Goal: Information Seeking & Learning: Compare options

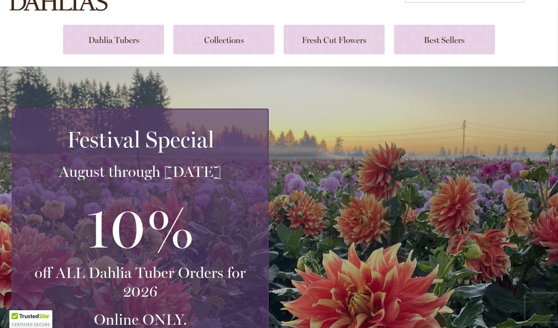
scroll to position [89, 0]
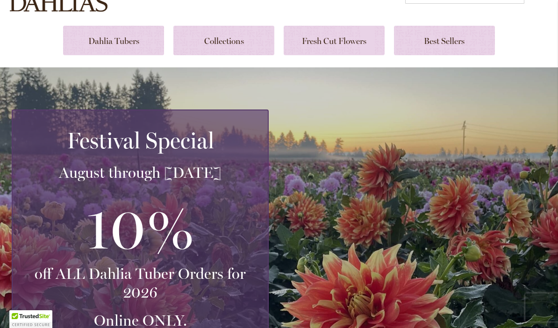
click at [102, 41] on link at bounding box center [113, 40] width 101 height 29
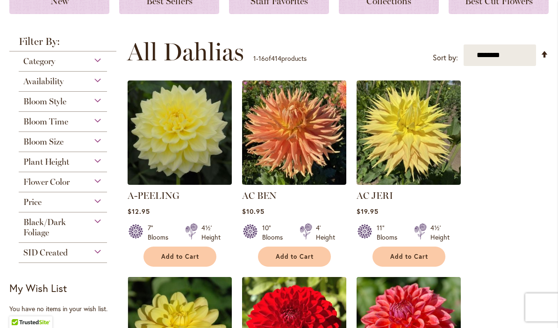
scroll to position [164, 0]
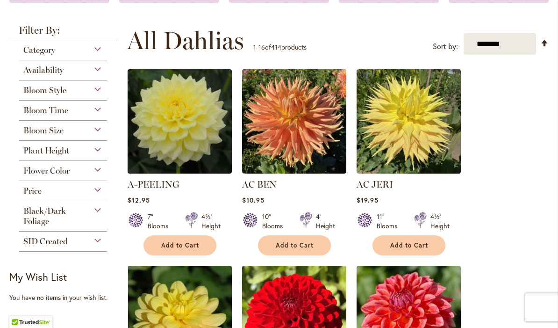
click at [91, 42] on div "Category" at bounding box center [63, 47] width 88 height 15
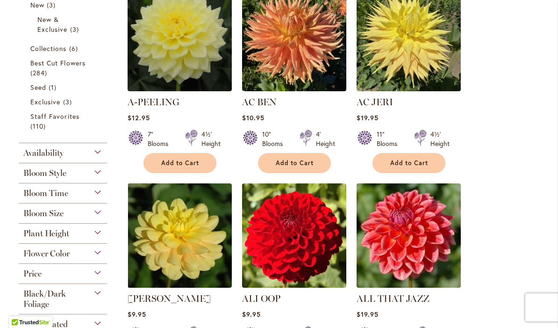
scroll to position [246, 0]
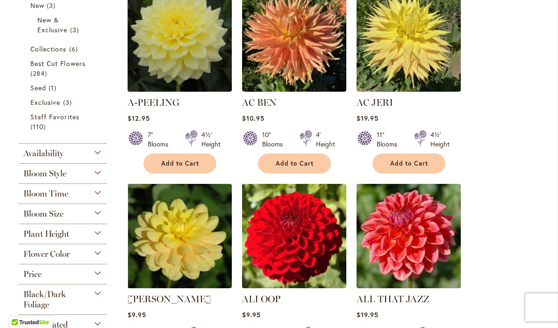
click at [53, 65] on span "Best Cut Flowers" at bounding box center [57, 63] width 55 height 9
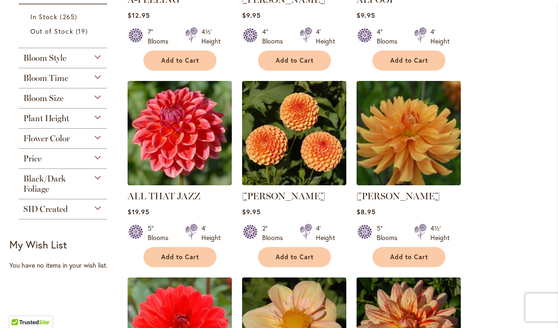
scroll to position [321, 0]
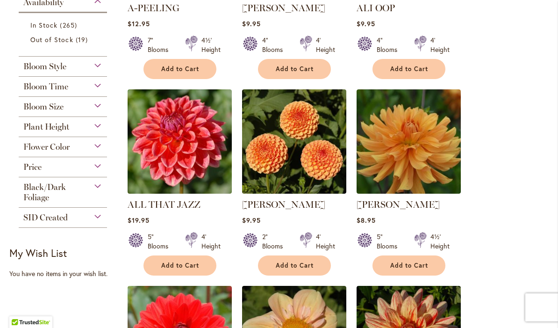
click at [418, 201] on link "ANDREW CHARLES" at bounding box center [398, 204] width 83 height 11
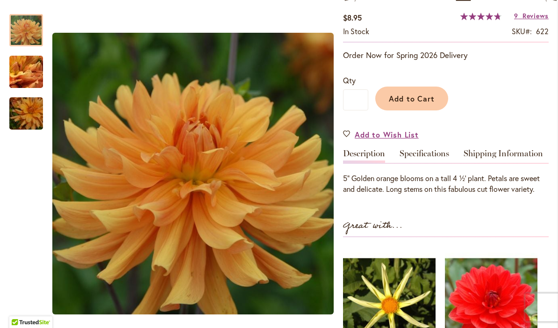
click at [430, 163] on link "Specifications" at bounding box center [425, 156] width 50 height 14
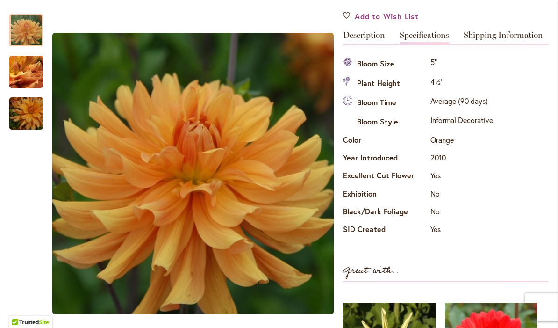
scroll to position [280, 0]
click at [22, 71] on img "ANDREW CHARLES" at bounding box center [26, 72] width 67 height 51
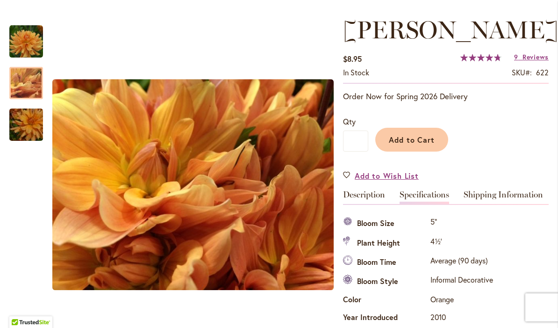
scroll to position [125, 0]
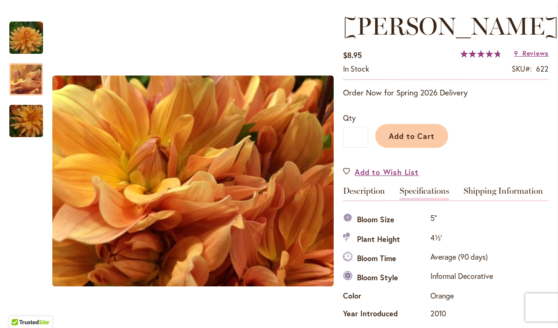
click at [370, 200] on link "Description" at bounding box center [364, 194] width 42 height 14
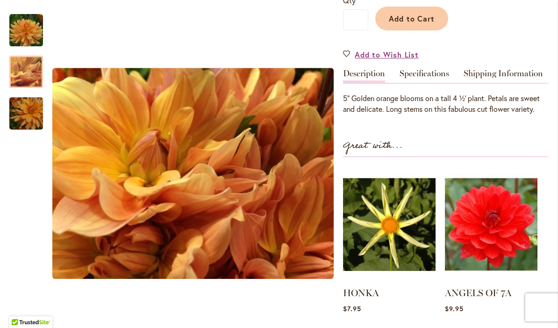
scroll to position [234, 0]
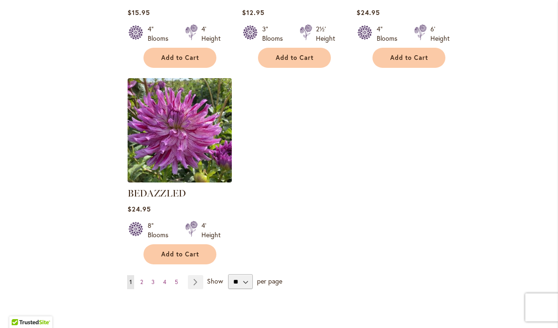
scroll to position [1116, 0]
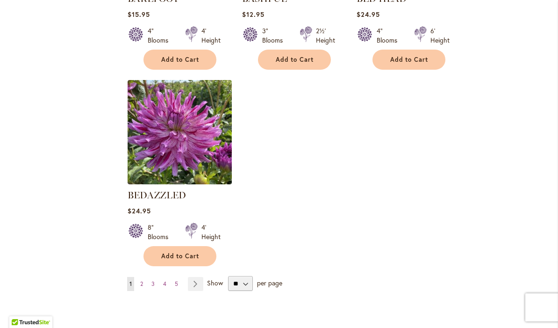
click at [143, 288] on link "Page 2" at bounding box center [141, 284] width 7 height 14
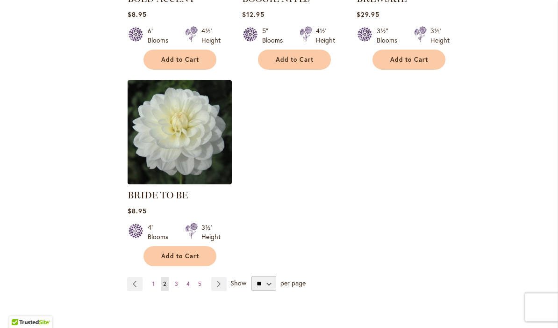
scroll to position [1138, 0]
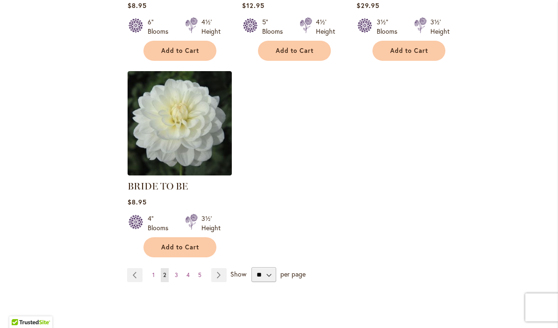
click at [220, 268] on link "Page Next" at bounding box center [218, 275] width 15 height 14
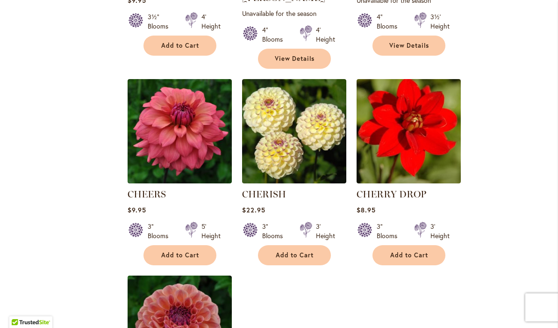
scroll to position [949, 0]
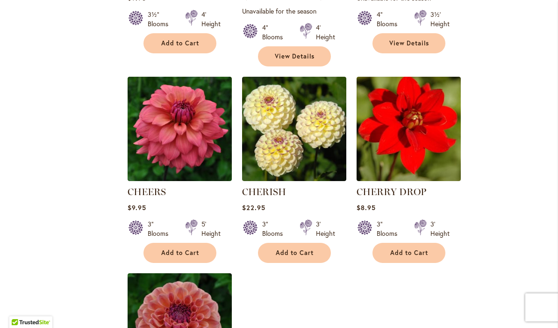
click at [325, 155] on img at bounding box center [294, 129] width 104 height 104
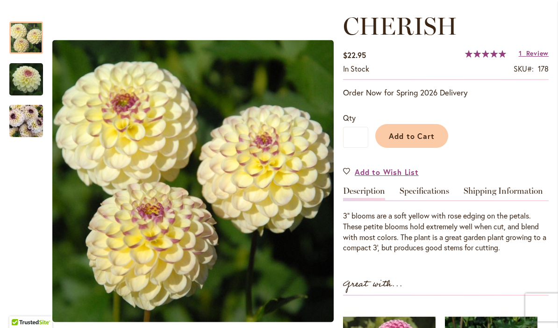
scroll to position [126, 0]
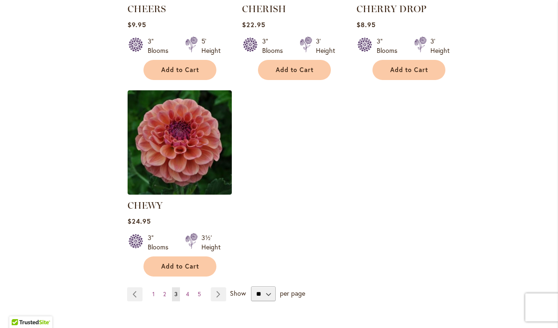
scroll to position [1134, 0]
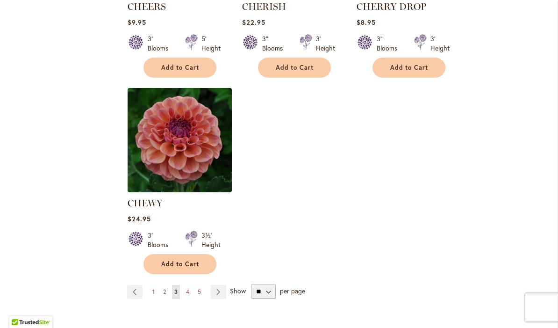
click at [223, 285] on link "Page Next" at bounding box center [218, 292] width 15 height 14
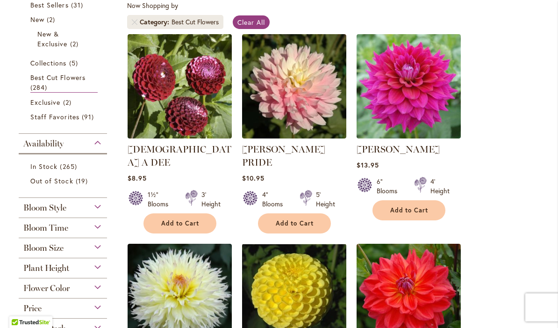
scroll to position [174, 0]
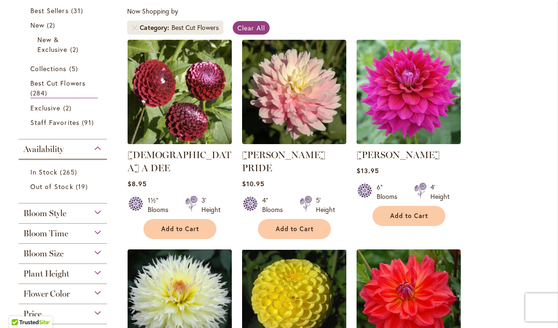
click at [305, 154] on link "[PERSON_NAME] PRIDE" at bounding box center [283, 161] width 83 height 24
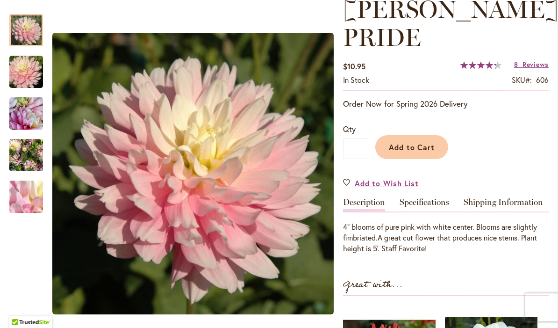
scroll to position [137, 0]
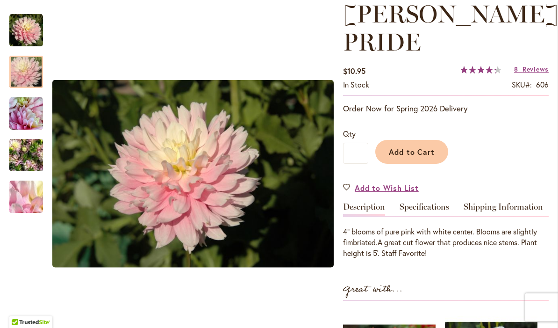
click at [24, 67] on img "CHILSON'S PRIDE" at bounding box center [26, 72] width 67 height 45
click at [23, 113] on img "CHILSON'S PRIDE" at bounding box center [26, 114] width 34 height 34
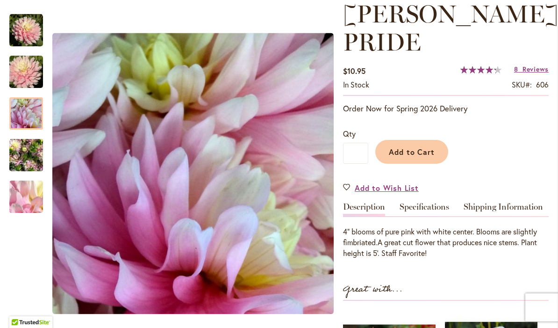
click at [25, 151] on img "CHILSON'S PRIDE" at bounding box center [26, 155] width 34 height 45
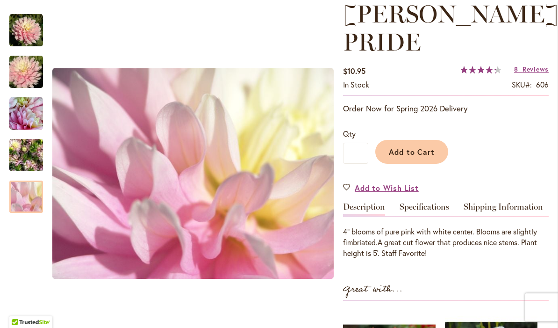
click at [27, 198] on img "CHILSON'S PRIDE" at bounding box center [26, 197] width 67 height 51
click at [436, 208] on link "Specifications" at bounding box center [425, 209] width 50 height 14
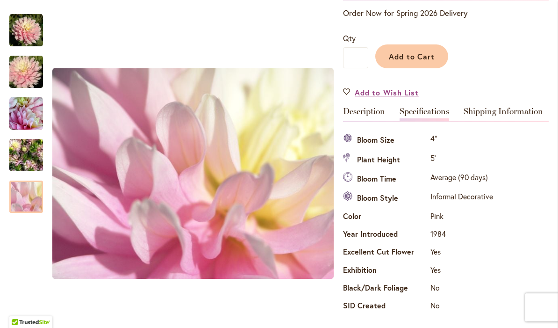
scroll to position [232, 0]
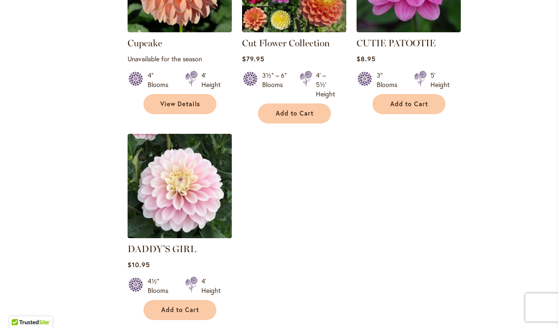
scroll to position [1111, 0]
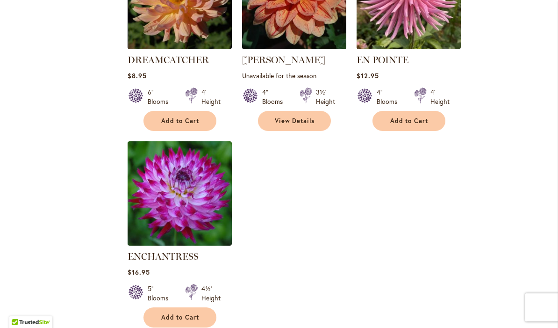
scroll to position [1105, 0]
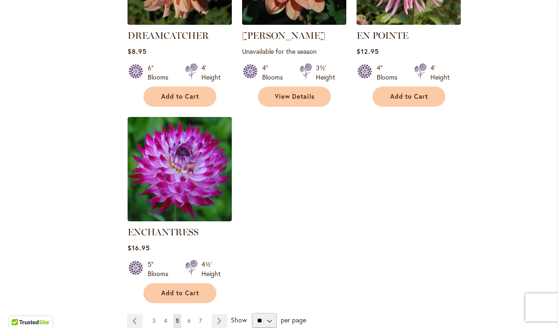
click at [224, 314] on link "Page Next" at bounding box center [219, 321] width 15 height 14
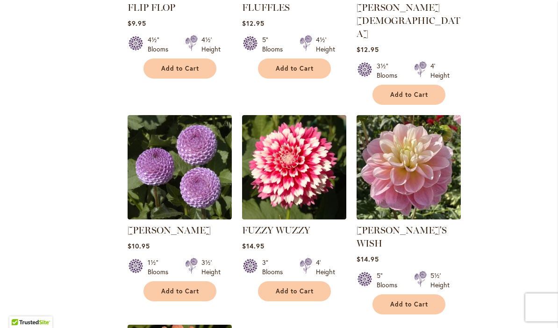
scroll to position [949, 0]
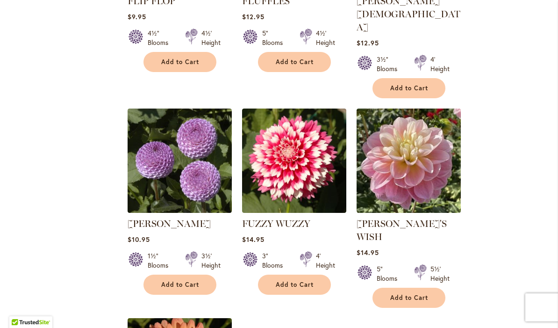
click at [308, 167] on img at bounding box center [294, 160] width 104 height 104
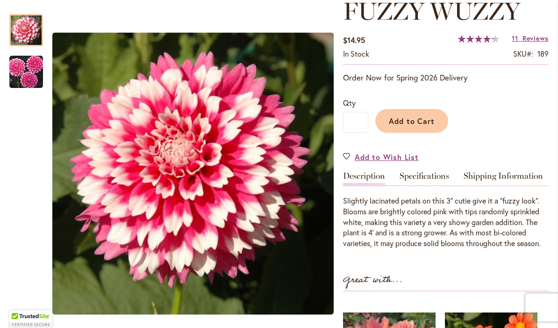
scroll to position [140, 0]
click at [426, 179] on link "Specifications" at bounding box center [425, 178] width 50 height 14
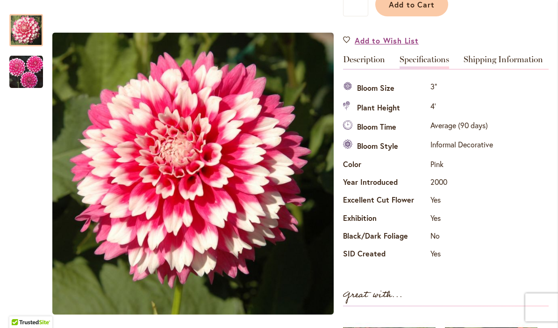
scroll to position [256, 0]
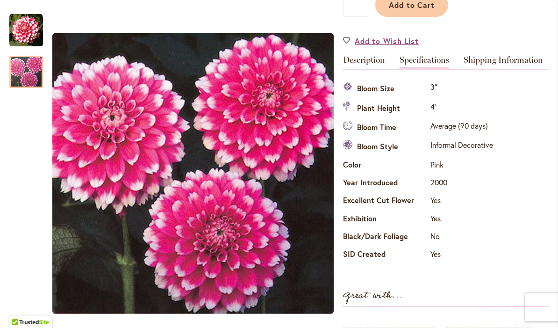
click at [25, 68] on img "FUZZY WUZZY" at bounding box center [26, 72] width 34 height 34
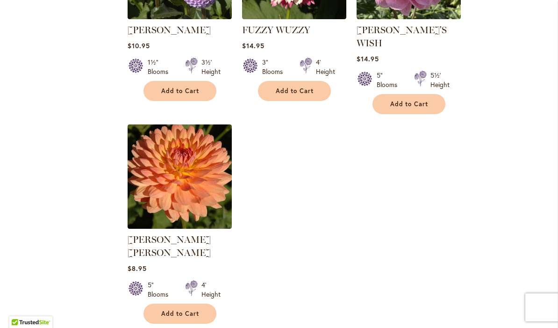
scroll to position [1142, 0]
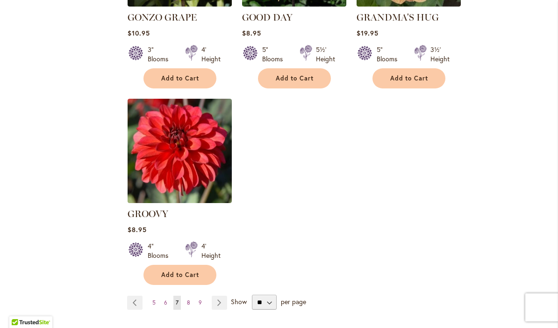
scroll to position [1139, 0]
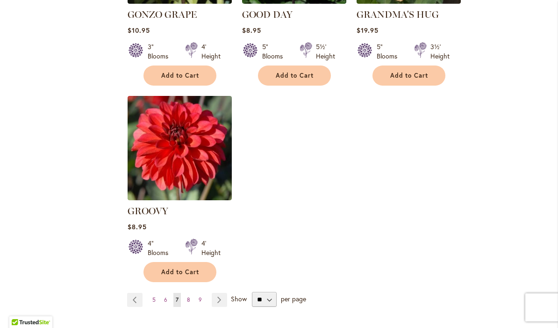
click at [224, 293] on link "Page Next" at bounding box center [219, 300] width 15 height 14
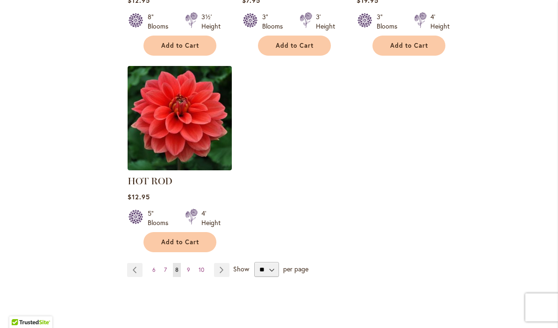
scroll to position [1167, 0]
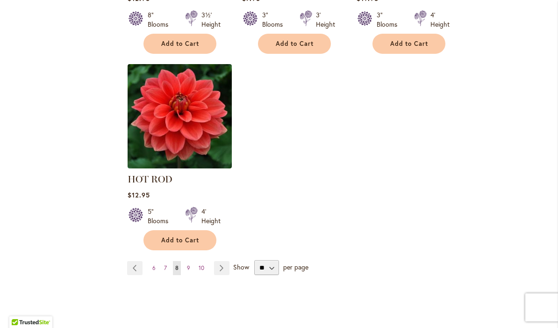
click at [222, 268] on link "Page Next" at bounding box center [221, 268] width 15 height 14
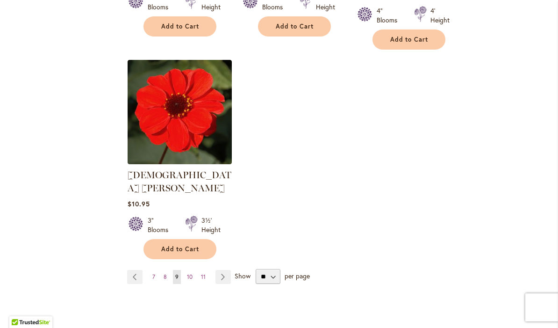
scroll to position [1161, 0]
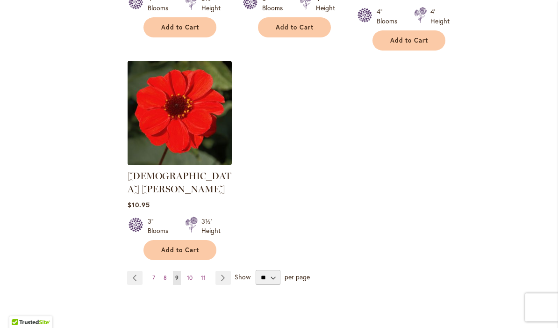
click at [228, 271] on link "Page Next" at bounding box center [223, 278] width 15 height 14
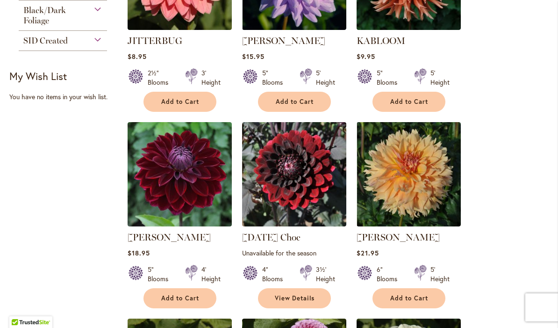
scroll to position [501, 0]
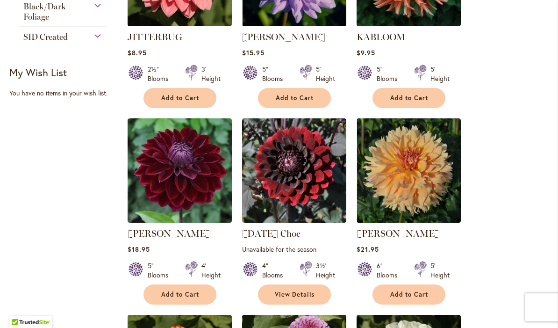
click at [411, 200] on img at bounding box center [409, 170] width 104 height 104
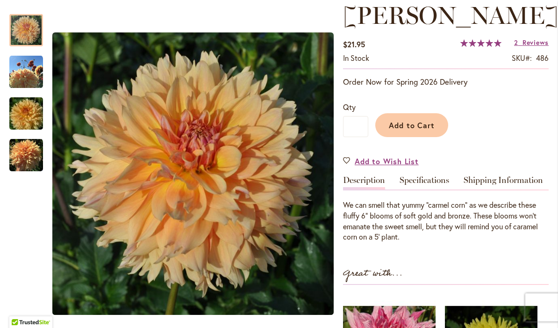
scroll to position [136, 0]
click at [369, 184] on link "Description" at bounding box center [364, 182] width 42 height 14
click at [429, 181] on link "Specifications" at bounding box center [425, 182] width 50 height 14
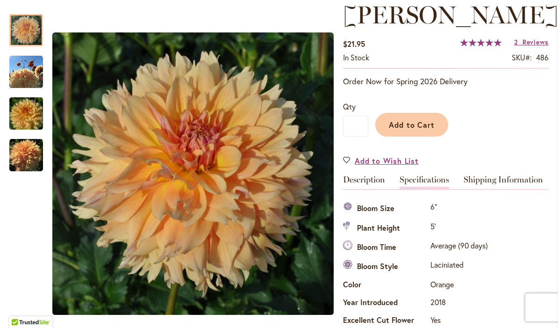
scroll to position [311, 0]
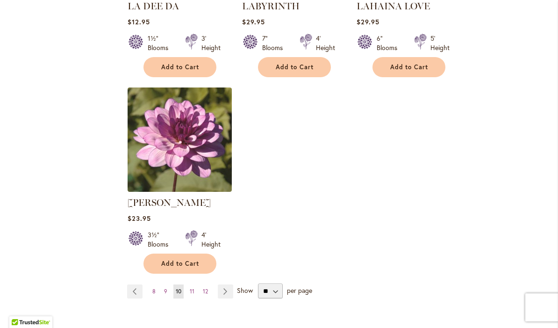
scroll to position [1126, 0]
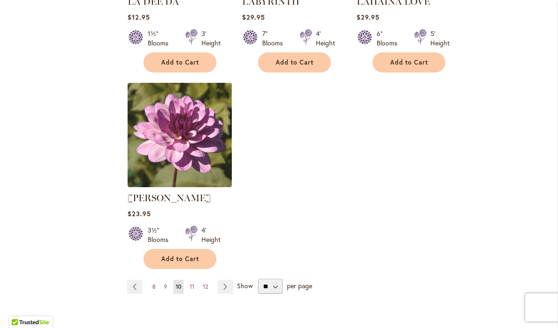
click at [226, 291] on link "Page Next" at bounding box center [225, 287] width 15 height 14
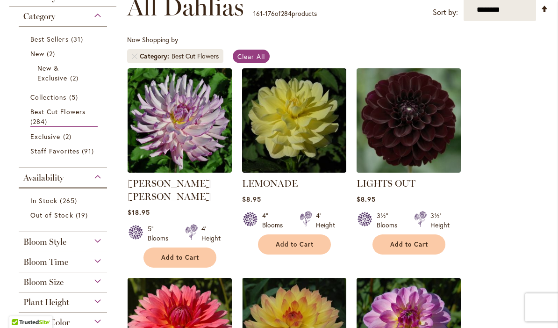
scroll to position [147, 0]
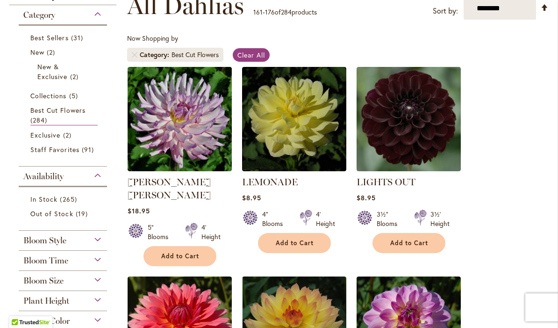
click at [292, 137] on img at bounding box center [294, 119] width 104 height 104
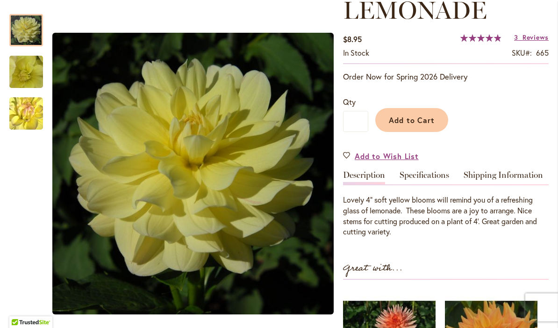
scroll to position [140, 0]
click at [434, 173] on link "Specifications" at bounding box center [425, 178] width 50 height 14
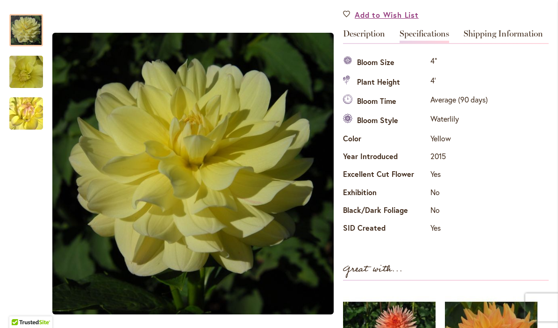
scroll to position [281, 0]
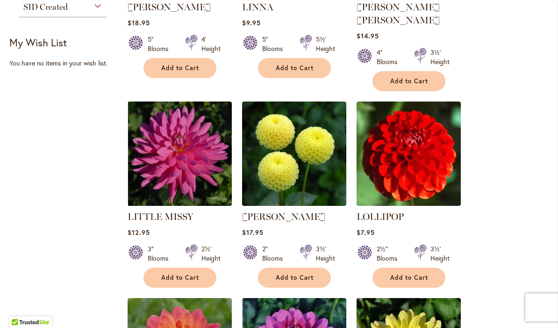
scroll to position [532, 0]
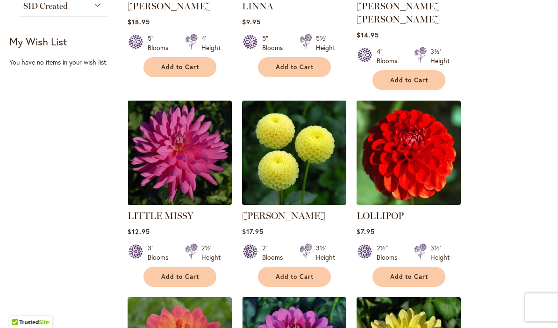
click at [306, 210] on link "[PERSON_NAME]" at bounding box center [283, 215] width 83 height 11
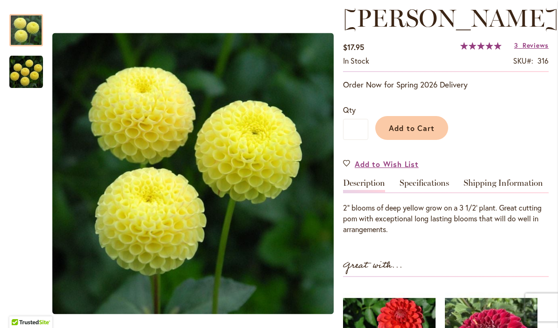
scroll to position [133, 0]
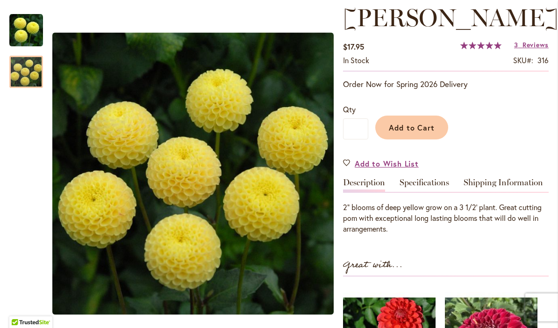
click at [25, 69] on img "LITTLE SCOTTIE" at bounding box center [26, 72] width 34 height 34
click at [535, 48] on span "Reviews" at bounding box center [536, 44] width 26 height 9
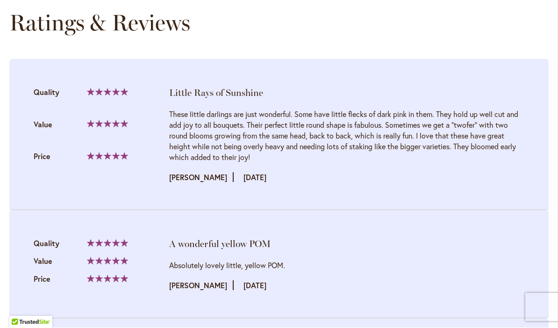
scroll to position [926, 0]
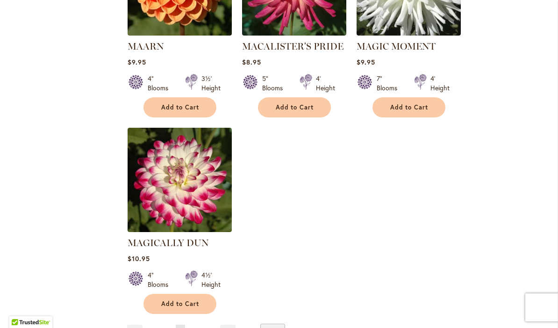
scroll to position [1120, 0]
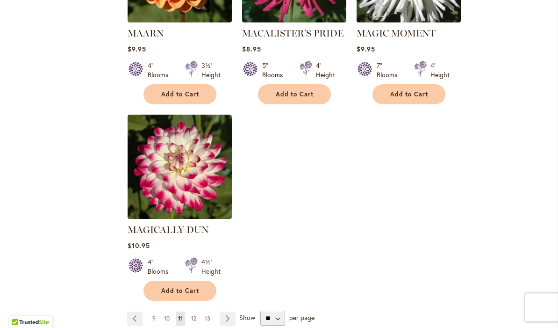
click at [231, 311] on link "Page Next" at bounding box center [227, 318] width 15 height 14
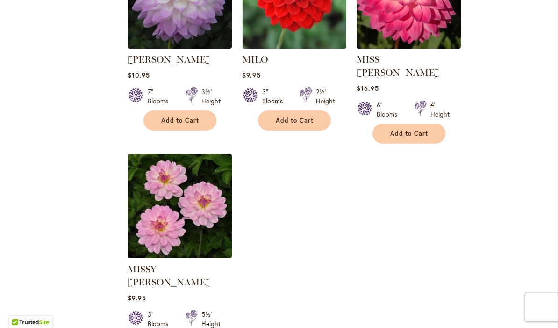
scroll to position [1112, 0]
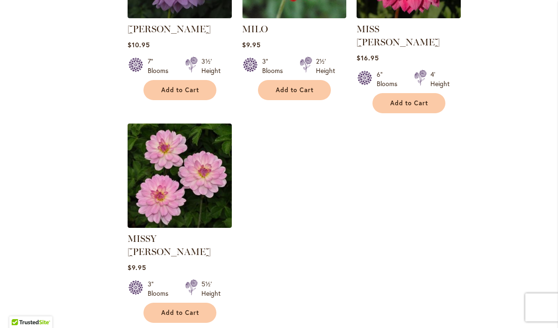
click at [167, 152] on img at bounding box center [180, 175] width 104 height 104
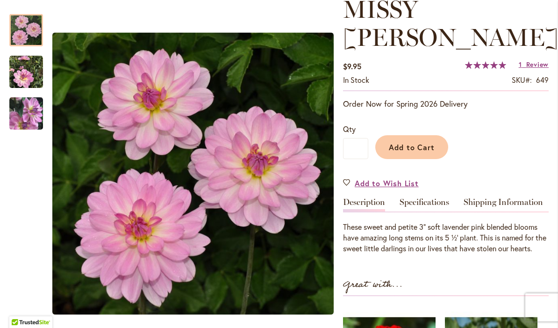
scroll to position [142, 0]
click at [432, 197] on link "Specifications" at bounding box center [425, 204] width 50 height 14
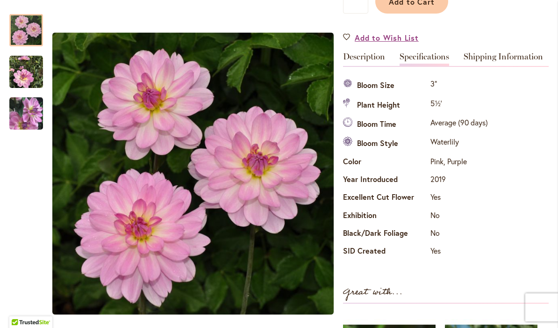
scroll to position [284, 0]
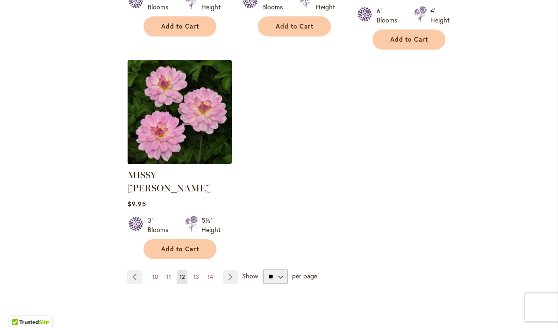
scroll to position [1178, 0]
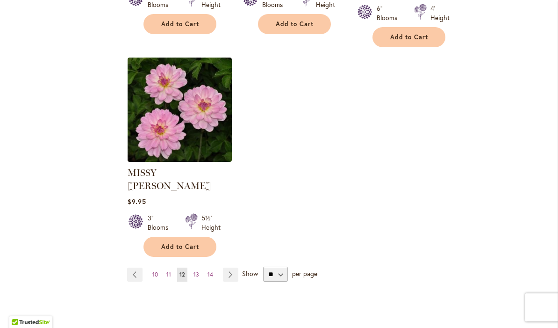
click at [235, 267] on link "Page Next" at bounding box center [230, 274] width 15 height 14
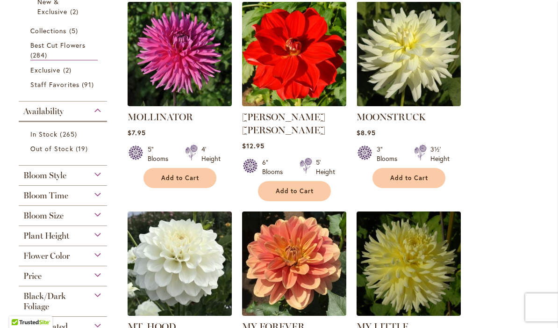
scroll to position [212, 0]
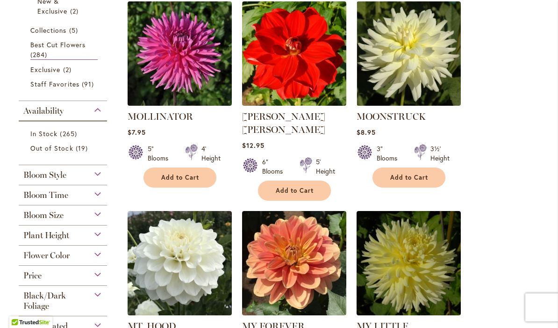
click at [409, 81] on img at bounding box center [409, 53] width 104 height 104
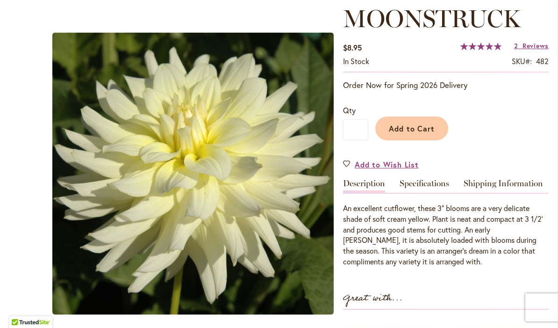
scroll to position [133, 0]
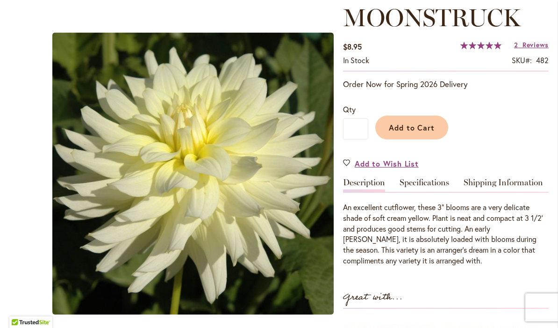
click at [426, 187] on link "Specifications" at bounding box center [425, 185] width 50 height 14
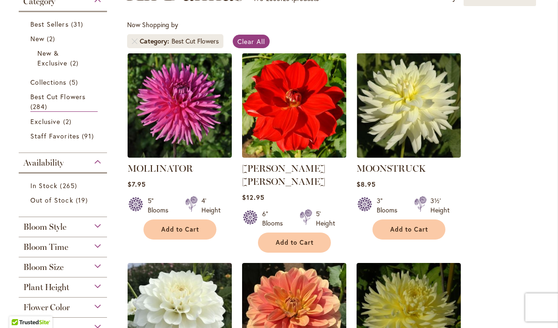
scroll to position [162, 0]
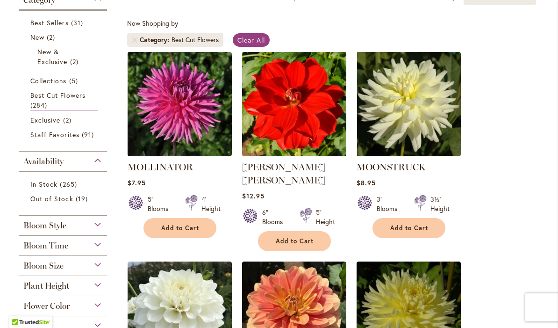
click at [410, 125] on img at bounding box center [409, 104] width 104 height 104
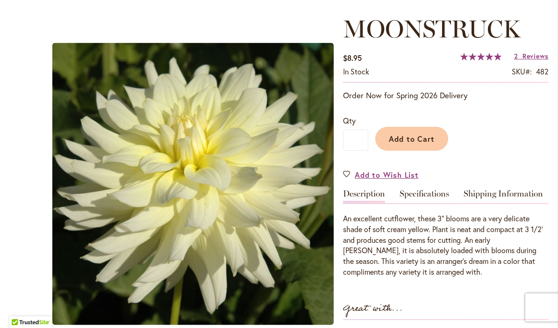
click at [433, 199] on link "Specifications" at bounding box center [425, 196] width 50 height 14
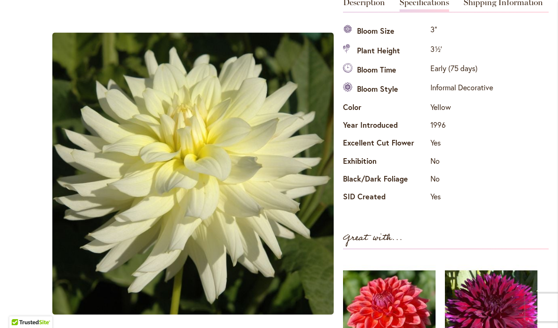
scroll to position [314, 0]
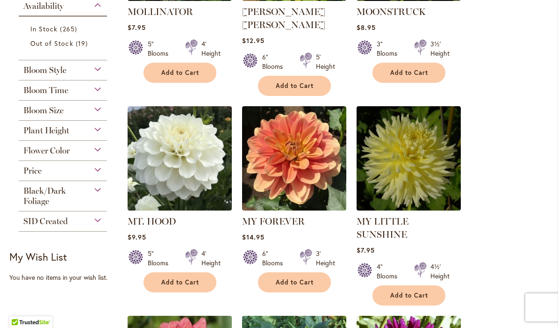
scroll to position [316, 0]
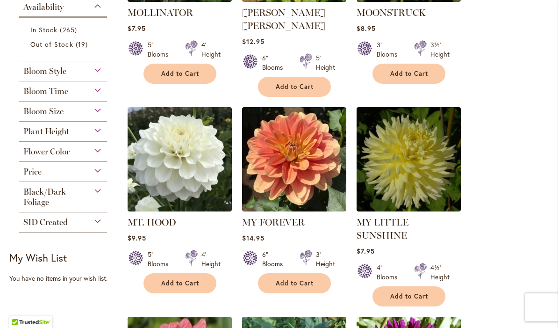
click at [409, 217] on link "MY LITTLE SUNSHINE" at bounding box center [383, 229] width 52 height 24
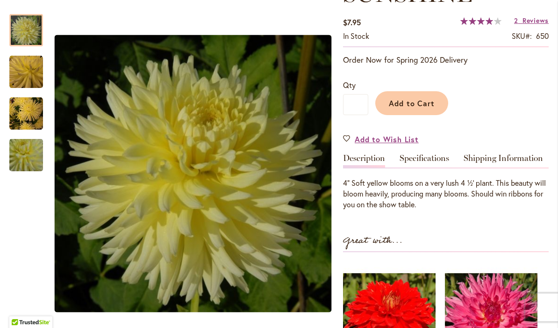
scroll to position [191, 0]
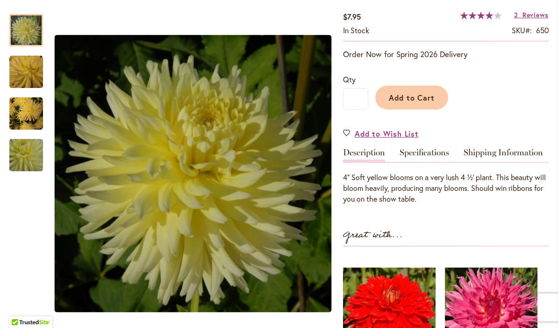
click at [431, 156] on link "Specifications" at bounding box center [425, 155] width 50 height 14
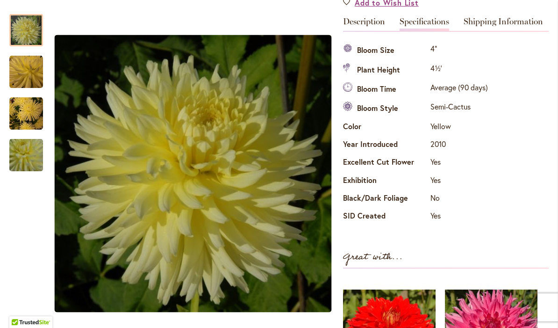
scroll to position [320, 0]
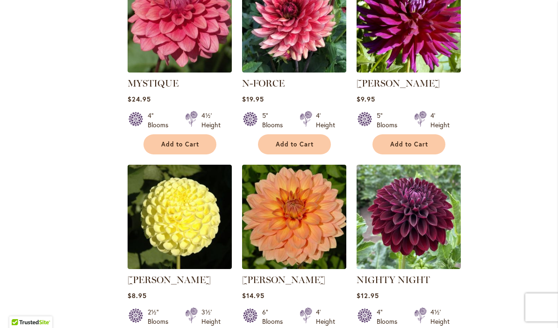
scroll to position [701, 0]
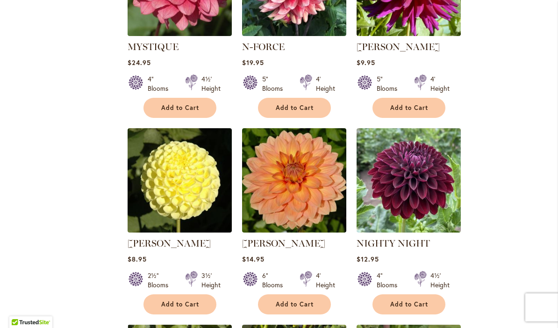
click at [202, 181] on img at bounding box center [180, 180] width 104 height 104
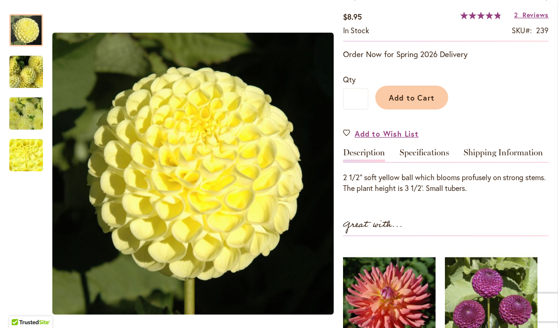
scroll to position [168, 0]
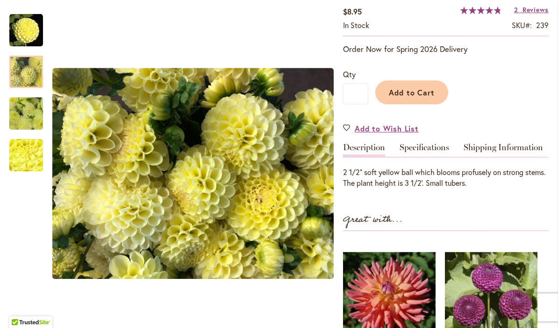
click at [29, 64] on div at bounding box center [26, 72] width 34 height 32
click at [25, 112] on img "NETTIE" at bounding box center [26, 113] width 67 height 51
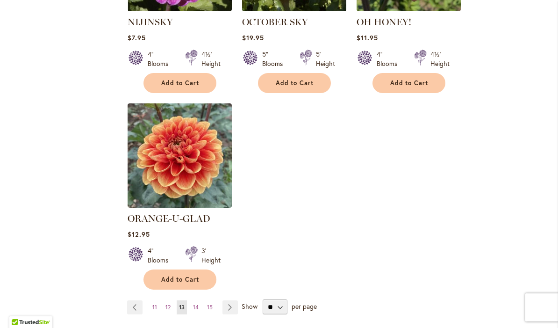
scroll to position [1131, 0]
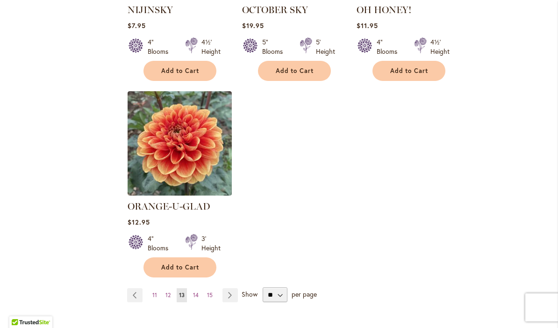
click at [233, 288] on link "Page Next" at bounding box center [230, 295] width 15 height 14
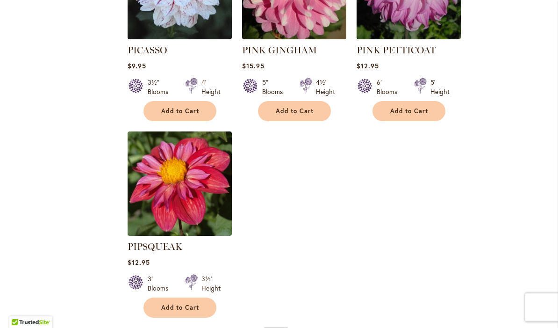
scroll to position [1156, 0]
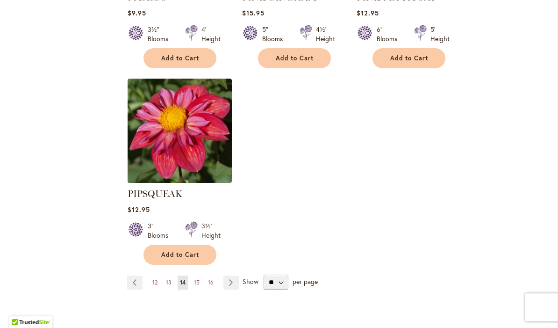
click at [235, 275] on link "Page Next" at bounding box center [231, 282] width 15 height 14
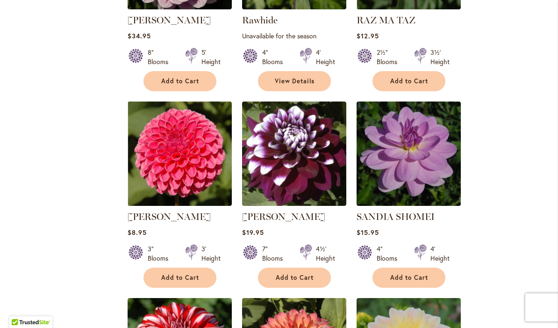
scroll to position [717, 0]
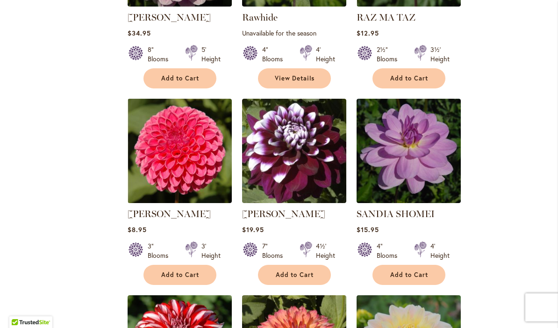
click at [196, 185] on img at bounding box center [180, 151] width 104 height 104
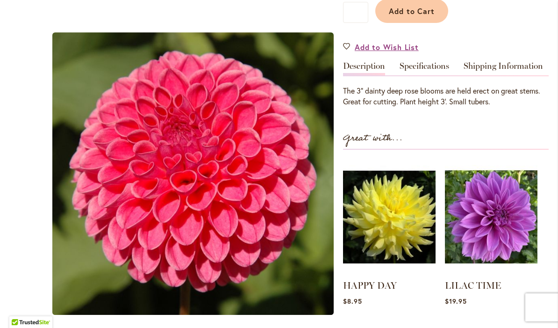
scroll to position [242, 0]
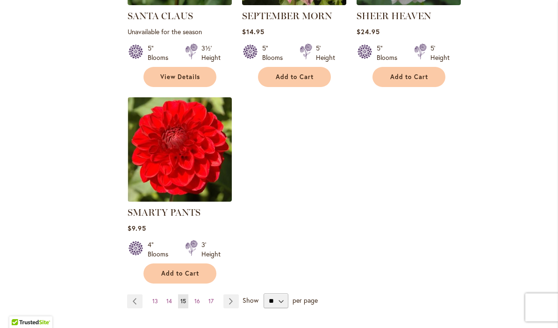
scroll to position [1136, 0]
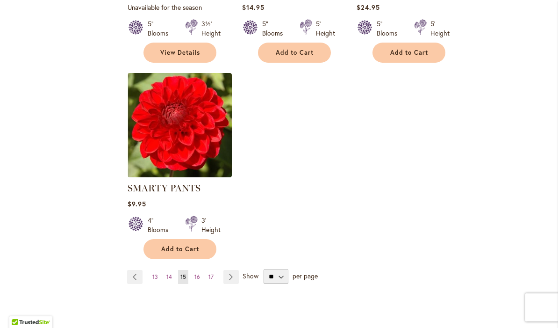
click at [202, 152] on img at bounding box center [180, 125] width 104 height 104
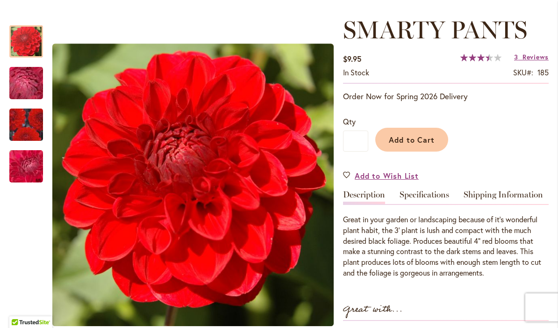
scroll to position [121, 0]
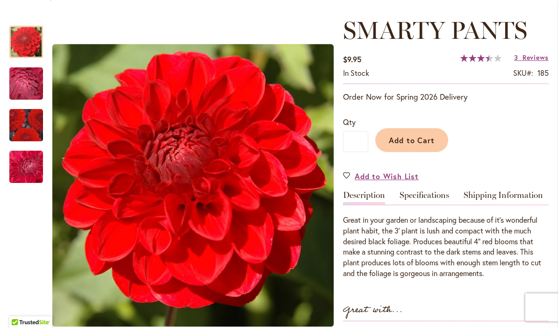
click at [427, 200] on link "Specifications" at bounding box center [425, 198] width 50 height 14
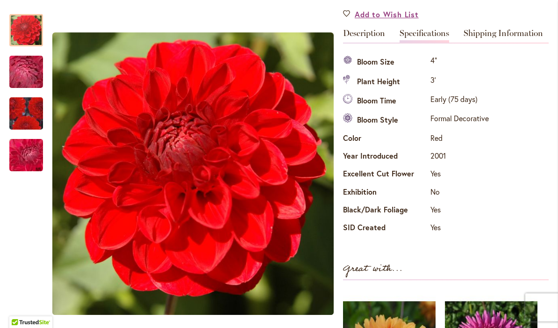
scroll to position [279, 0]
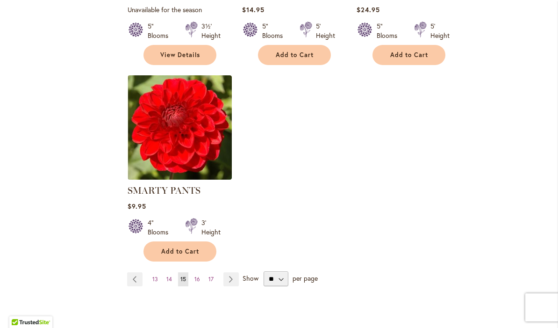
scroll to position [1133, 0]
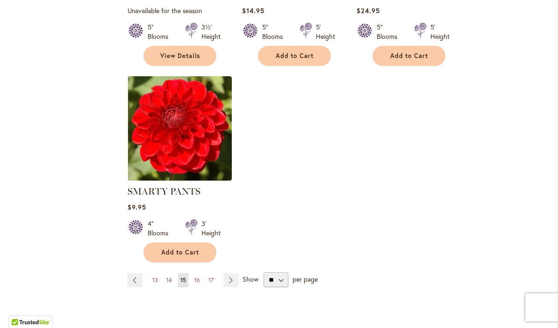
click at [234, 278] on link "Page Next" at bounding box center [231, 280] width 15 height 14
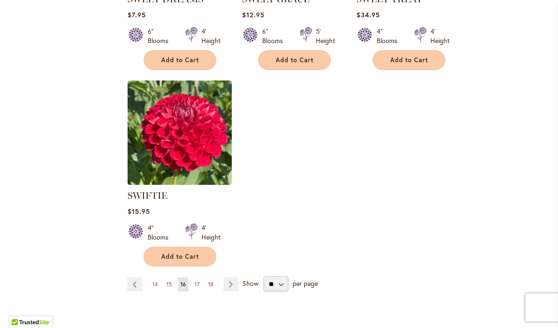
scroll to position [1134, 0]
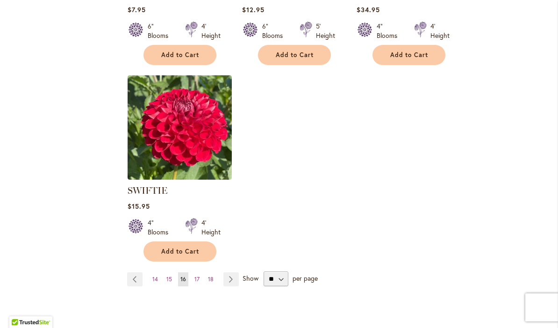
click at [233, 278] on link "Page Next" at bounding box center [231, 279] width 15 height 14
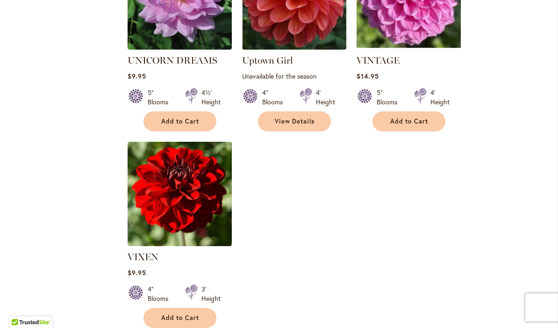
scroll to position [1069, 0]
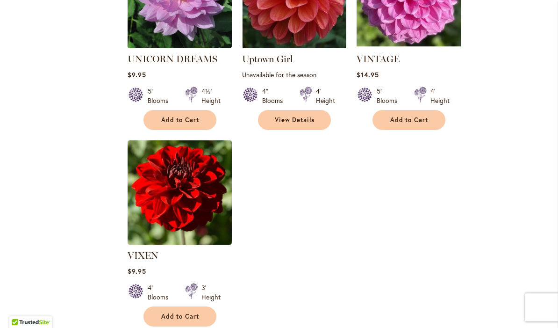
click at [206, 212] on img at bounding box center [180, 192] width 104 height 104
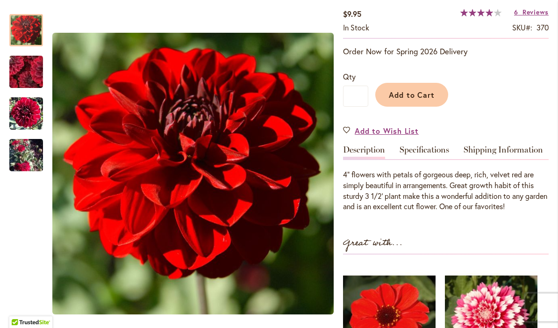
scroll to position [166, 0]
click at [426, 152] on link "Specifications" at bounding box center [425, 152] width 50 height 14
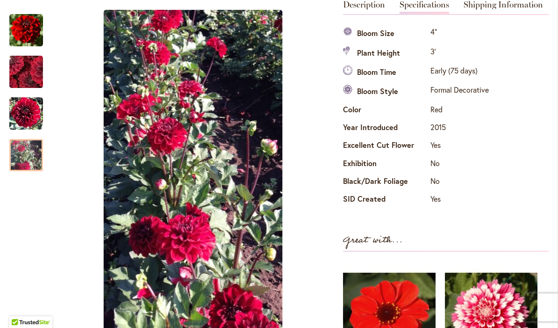
click at [22, 153] on img "VIXEN" at bounding box center [26, 154] width 34 height 61
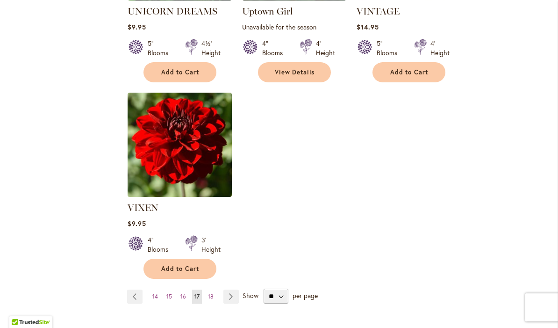
scroll to position [1117, 0]
click at [233, 289] on link "Page Next" at bounding box center [231, 296] width 15 height 14
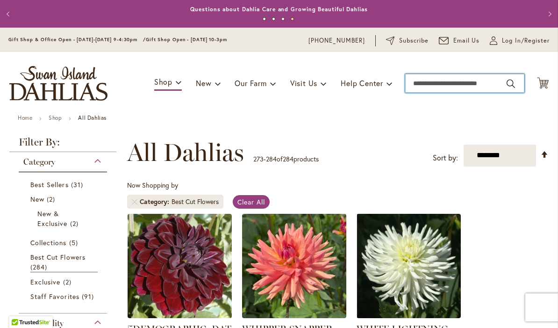
click at [433, 83] on input "Search" at bounding box center [464, 83] width 119 height 19
type input "*******"
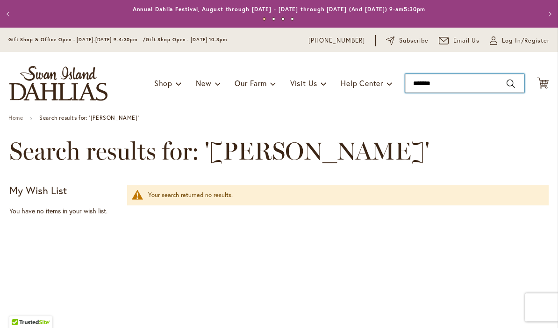
click at [451, 79] on input "*******" at bounding box center [464, 83] width 119 height 19
type input "*"
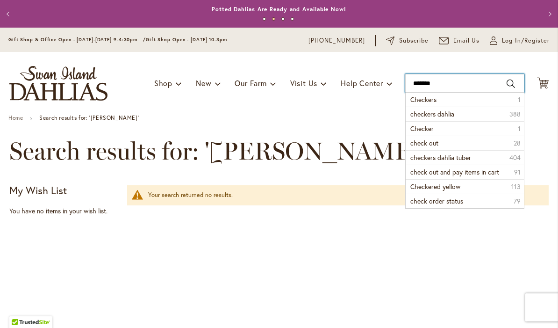
type input "********"
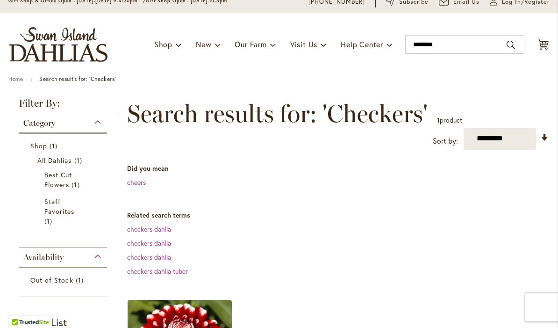
scroll to position [39, 0]
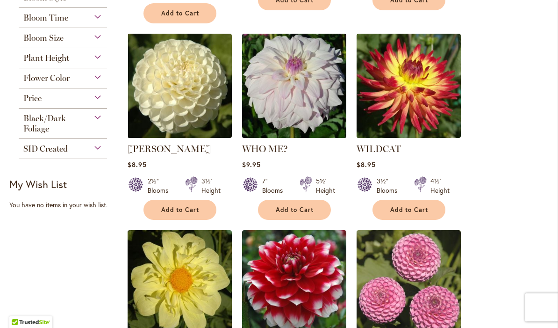
scroll to position [412, 0]
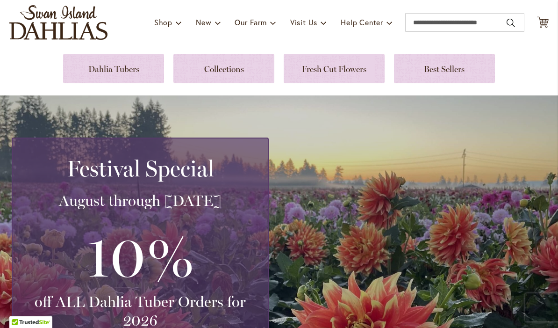
scroll to position [48, 0]
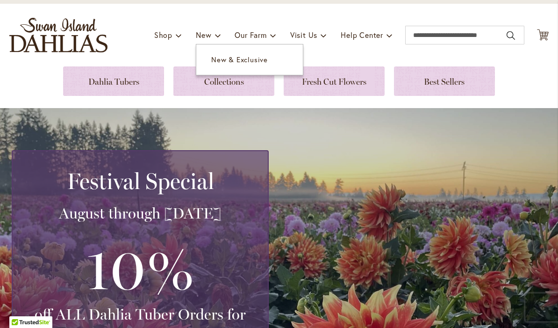
click at [246, 65] on link "New & Exclusive" at bounding box center [249, 59] width 107 height 16
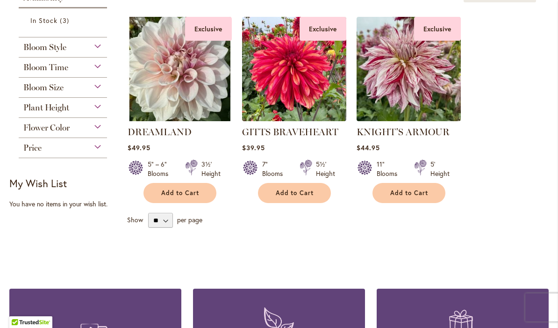
scroll to position [111, 0]
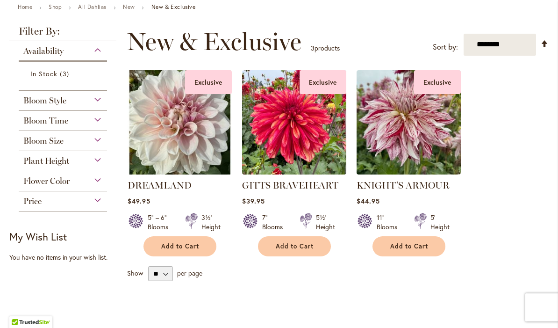
click at [187, 137] on img at bounding box center [180, 122] width 104 height 104
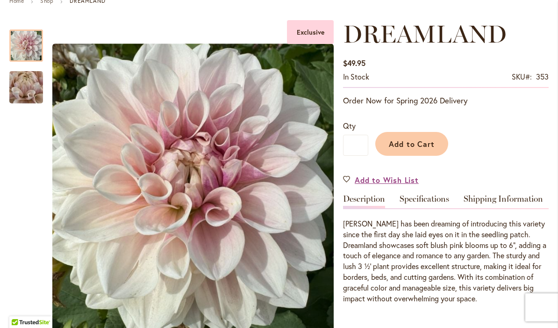
scroll to position [117, 0]
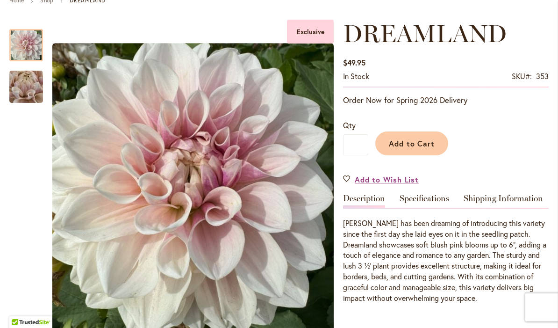
click at [429, 196] on link "Specifications" at bounding box center [425, 201] width 50 height 14
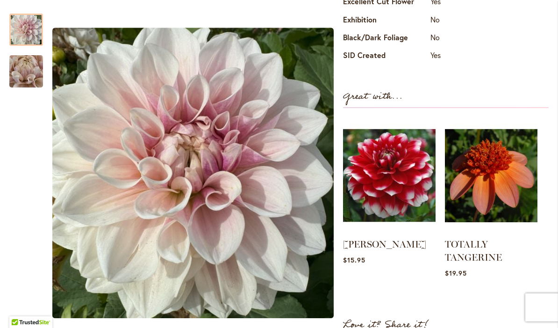
scroll to position [454, 0]
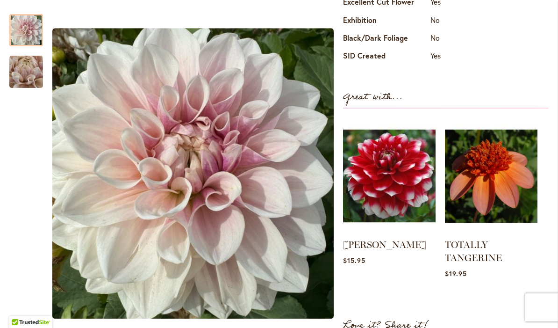
click at [400, 196] on img at bounding box center [389, 176] width 93 height 116
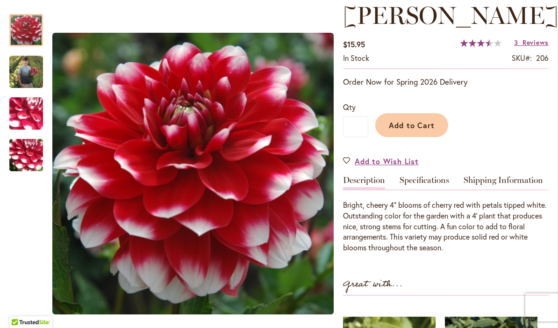
scroll to position [120, 0]
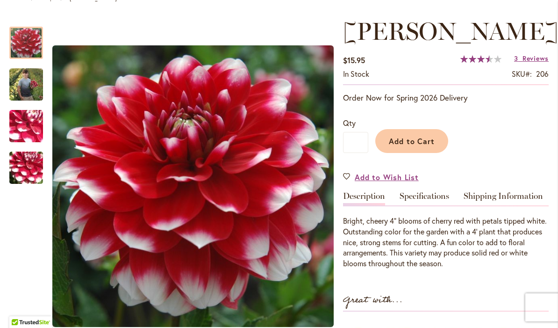
click at [25, 80] on img "ZAKARY ROBERT" at bounding box center [26, 84] width 34 height 42
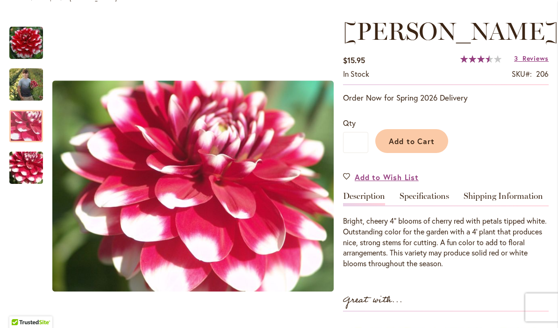
click at [28, 119] on div at bounding box center [26, 126] width 34 height 32
click at [28, 164] on img "ZAKARY ROBERT" at bounding box center [26, 168] width 67 height 51
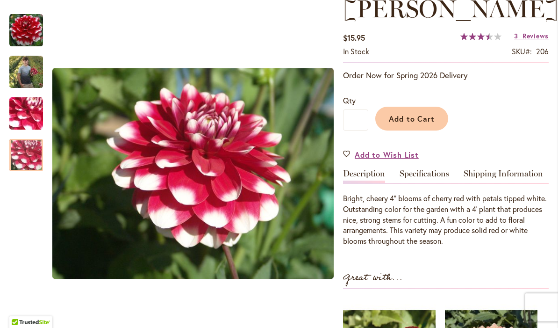
scroll to position [142, 0]
click at [537, 41] on span "Reviews" at bounding box center [536, 36] width 26 height 9
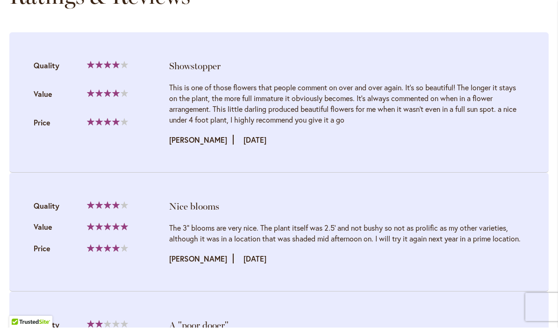
scroll to position [996, 0]
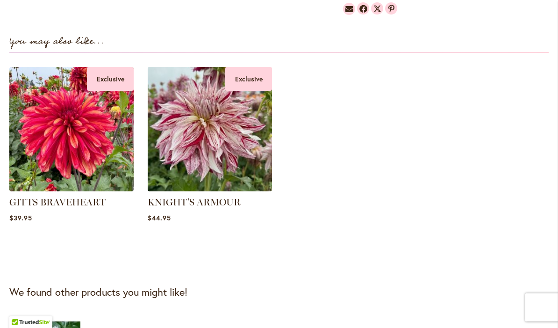
scroll to position [699, 0]
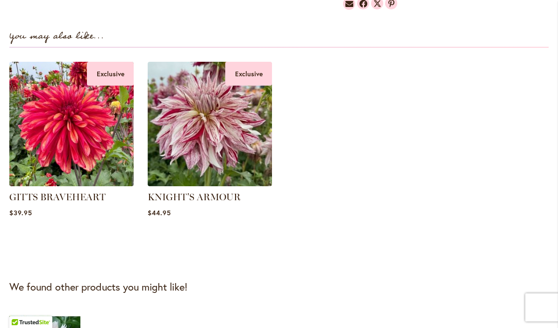
click at [59, 121] on img at bounding box center [71, 124] width 124 height 124
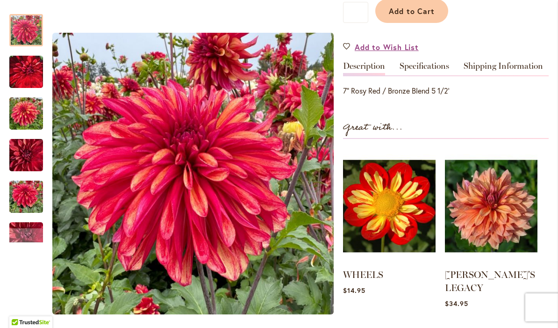
scroll to position [275, 0]
